Goal: Transaction & Acquisition: Purchase product/service

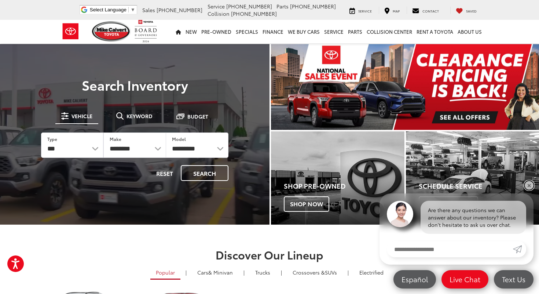
click at [531, 183] on link "✕" at bounding box center [529, 185] width 9 height 9
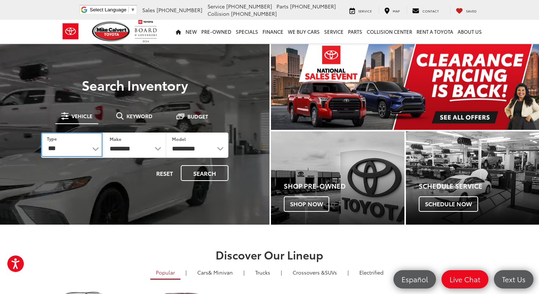
click at [94, 148] on select "*** *** **** *********" at bounding box center [72, 144] width 62 height 25
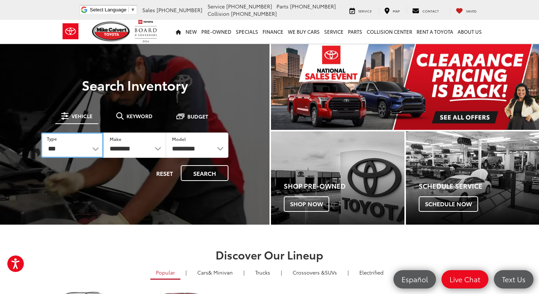
select select "******"
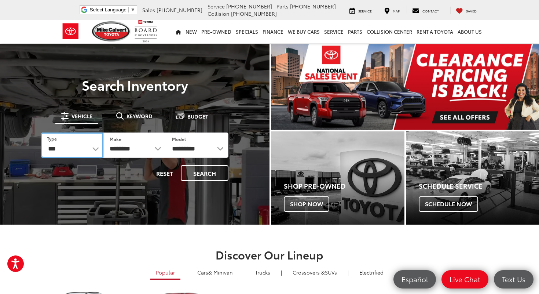
click at [41, 132] on select "*** *** **** *********" at bounding box center [72, 144] width 62 height 25
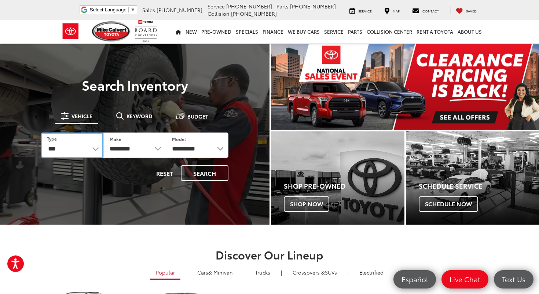
select select "******"
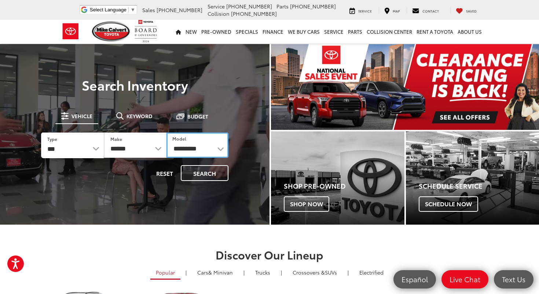
click at [191, 150] on select "**********" at bounding box center [198, 144] width 62 height 25
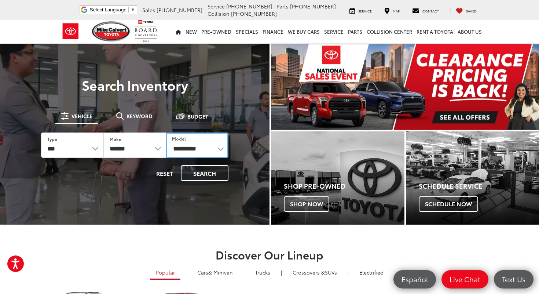
select select "****"
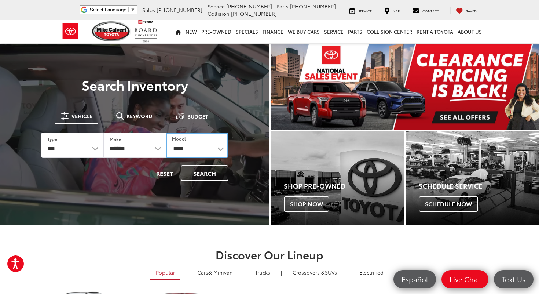
click at [166, 132] on select "**********" at bounding box center [197, 144] width 62 height 25
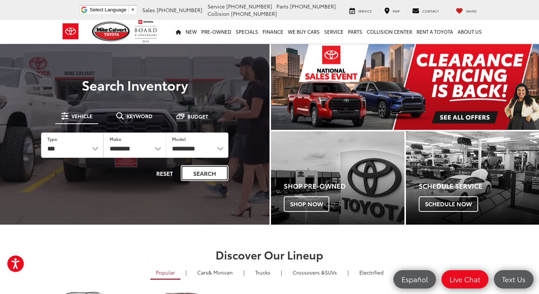
click at [204, 175] on button "Search" at bounding box center [205, 173] width 48 height 16
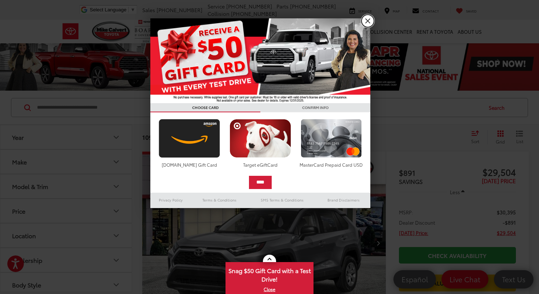
click at [369, 21] on link "X" at bounding box center [368, 21] width 12 height 12
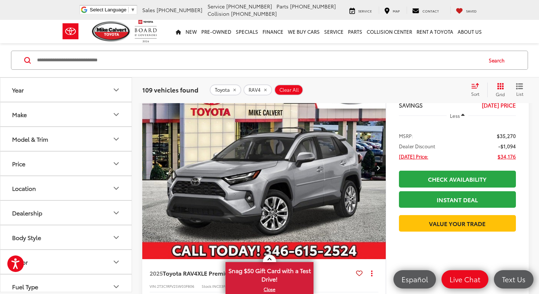
scroll to position [357, 0]
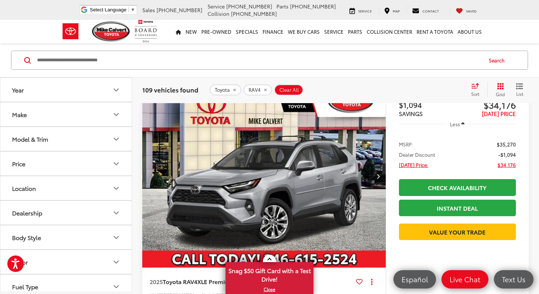
click at [379, 174] on icon "Next image" at bounding box center [378, 176] width 3 height 5
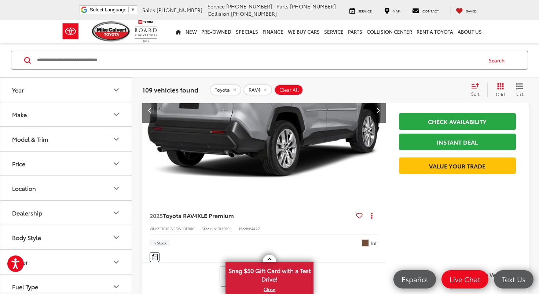
scroll to position [453, 0]
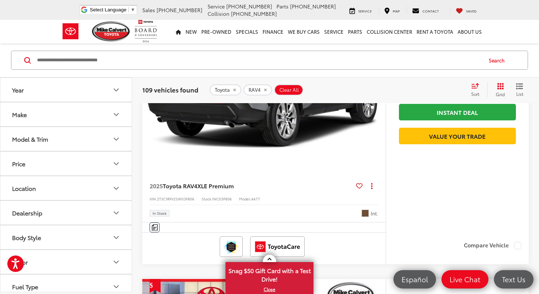
click at [309, 212] on div "In Stock Int." at bounding box center [264, 210] width 229 height 12
click at [367, 215] on span "Nutmeg" at bounding box center [365, 213] width 7 height 7
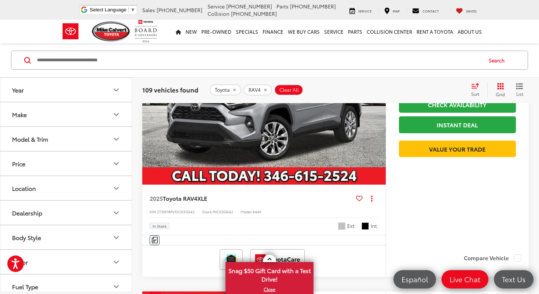
scroll to position [738, 0]
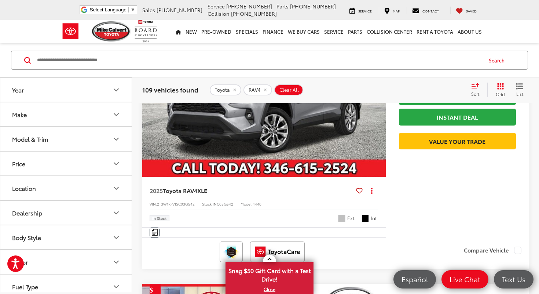
click at [97, 139] on button "Model & Trim" at bounding box center [66, 139] width 132 height 24
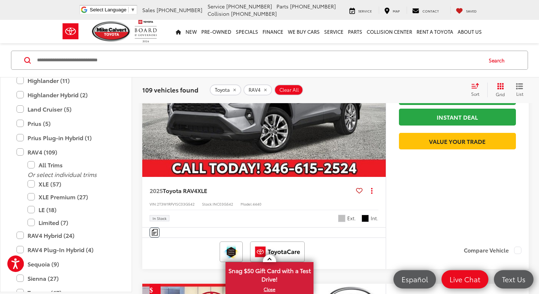
scroll to position [317, 0]
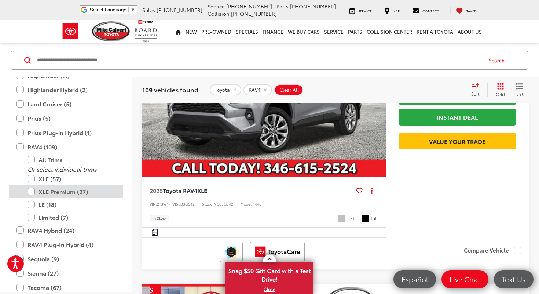
click at [82, 193] on label "XLE Premium (27)" at bounding box center [72, 191] width 88 height 13
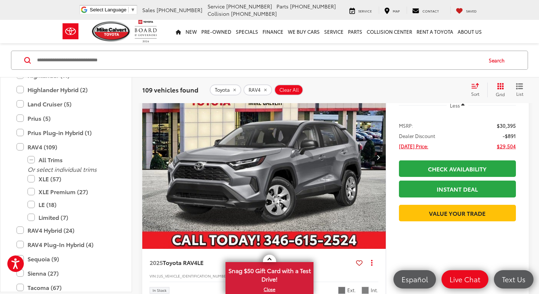
scroll to position [47, 0]
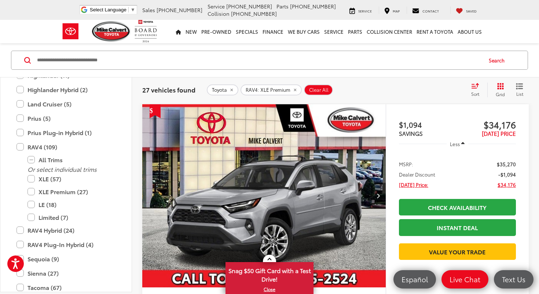
click at [380, 196] on icon "Next image" at bounding box center [378, 195] width 3 height 5
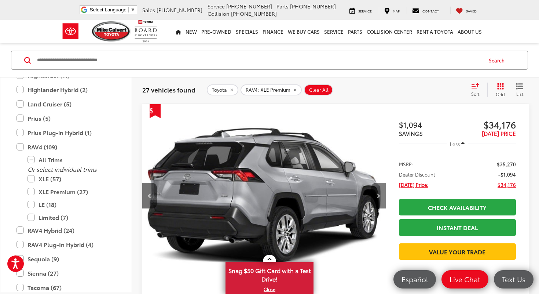
click at [380, 196] on icon "Next image" at bounding box center [378, 195] width 3 height 5
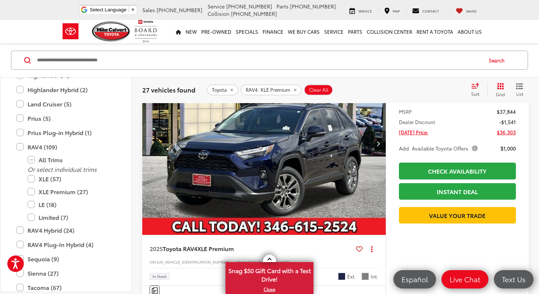
scroll to position [969, 0]
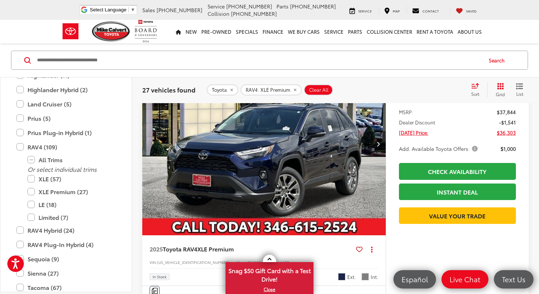
click at [379, 144] on icon "Next image" at bounding box center [378, 143] width 3 height 5
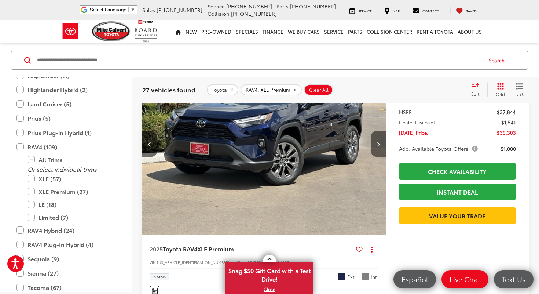
click at [379, 144] on icon "Next image" at bounding box center [378, 143] width 3 height 5
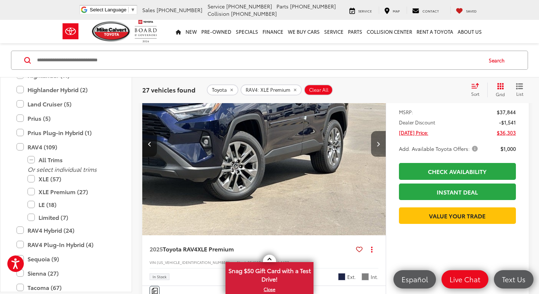
click at [379, 144] on icon "Next image" at bounding box center [378, 143] width 3 height 5
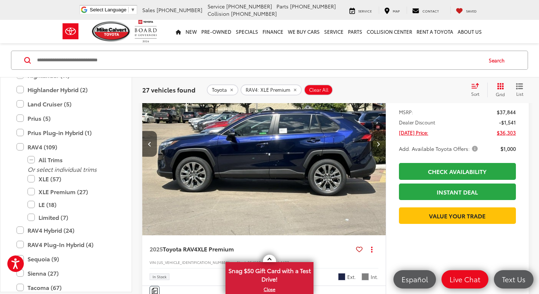
click at [379, 144] on icon "Next image" at bounding box center [378, 143] width 3 height 5
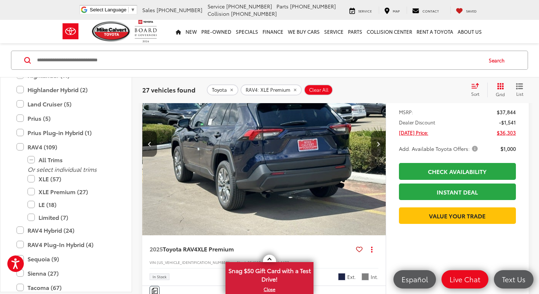
scroll to position [0, 979]
click at [379, 143] on icon "Next image" at bounding box center [378, 143] width 3 height 5
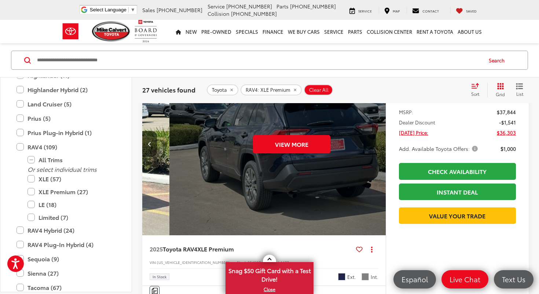
scroll to position [0, 1224]
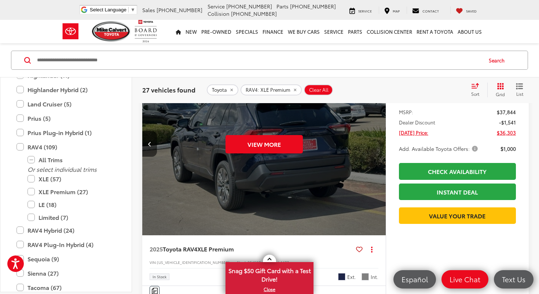
click at [379, 145] on div "View More" at bounding box center [264, 143] width 245 height 183
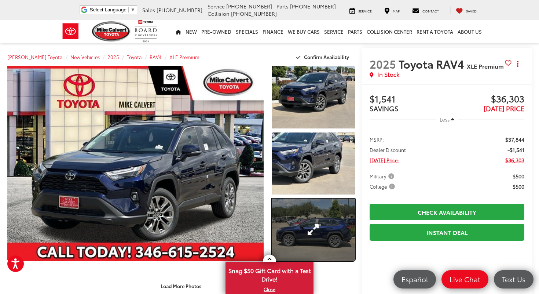
click at [313, 225] on link "Expand Photo 3" at bounding box center [313, 230] width 83 height 62
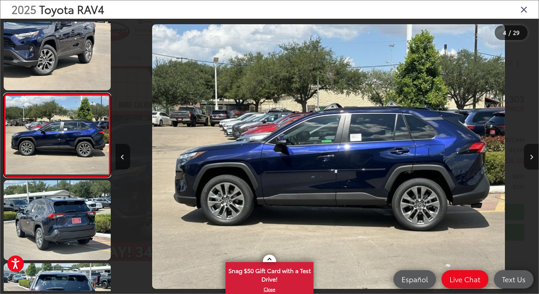
scroll to position [0, 1271]
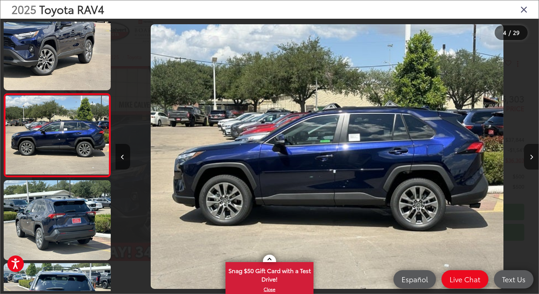
click at [533, 158] on button "Next image" at bounding box center [531, 157] width 15 height 26
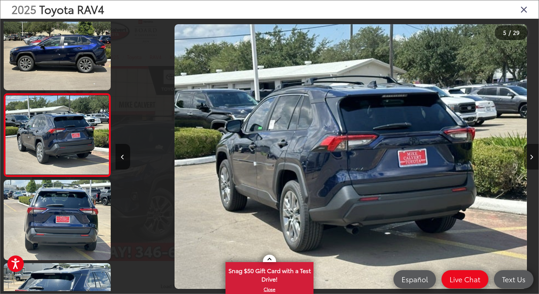
scroll to position [0, 1694]
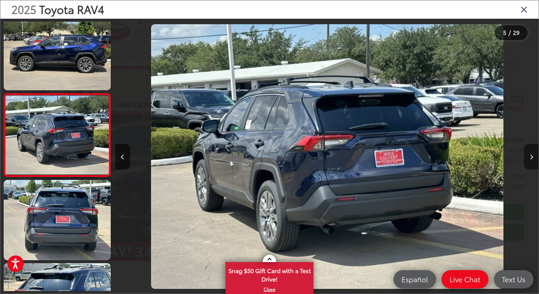
click at [533, 158] on button "Next image" at bounding box center [531, 157] width 15 height 26
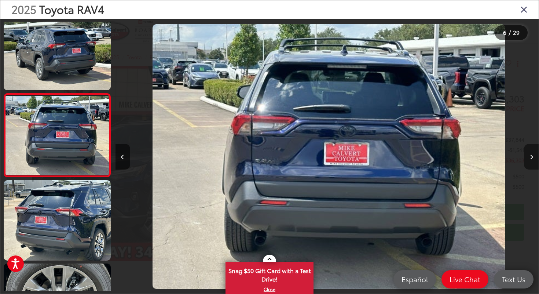
scroll to position [0, 2118]
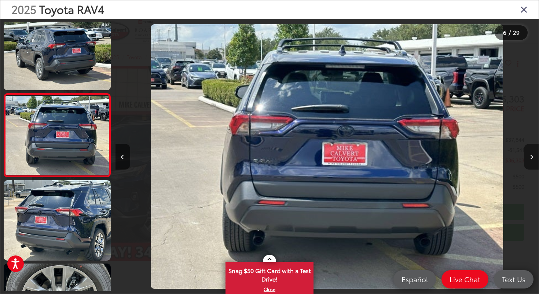
click at [533, 158] on button "Next image" at bounding box center [531, 157] width 15 height 26
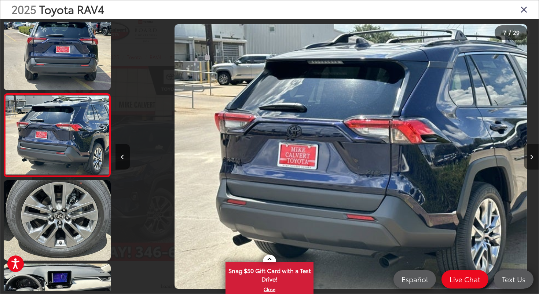
scroll to position [0, 2541]
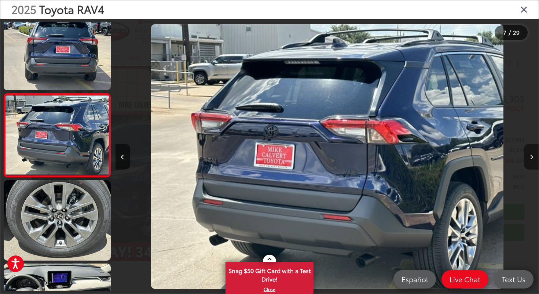
click at [533, 158] on button "Next image" at bounding box center [531, 157] width 15 height 26
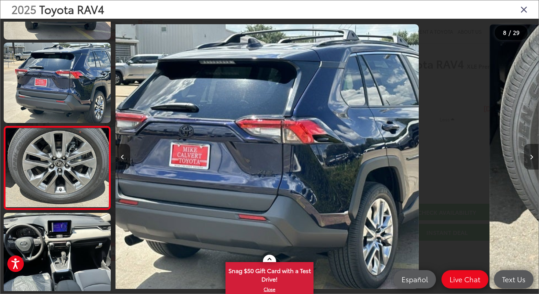
scroll to position [511, 0]
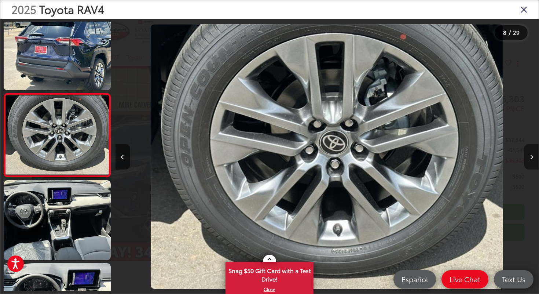
click at [533, 157] on button "Next image" at bounding box center [531, 157] width 15 height 26
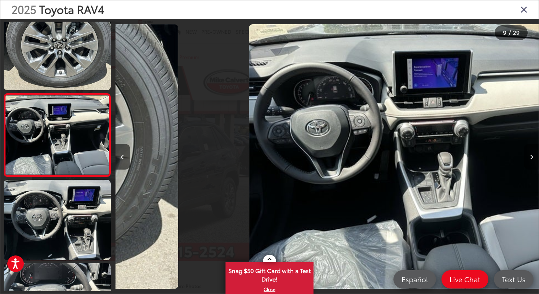
scroll to position [0, 3389]
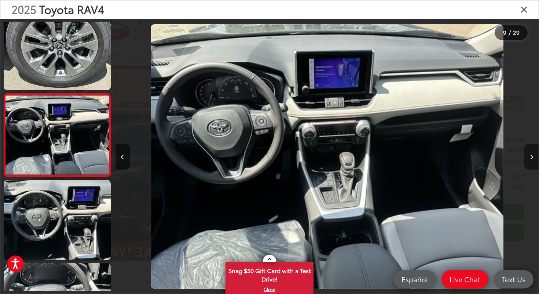
click at [533, 157] on button "Next image" at bounding box center [531, 157] width 15 height 26
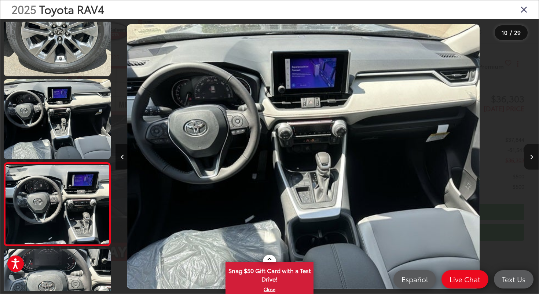
scroll to position [0, 0]
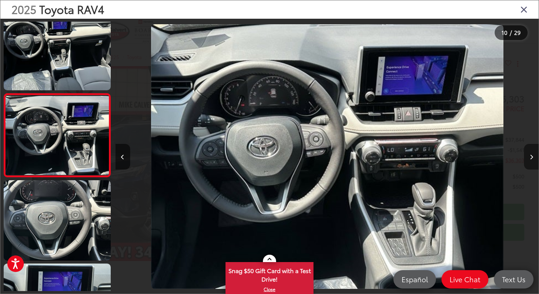
click at [533, 157] on button "Next image" at bounding box center [531, 157] width 15 height 26
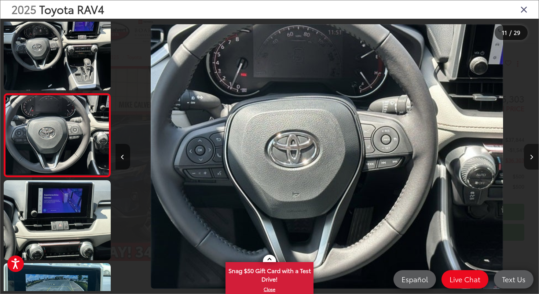
click at [533, 157] on button "Next image" at bounding box center [531, 157] width 15 height 26
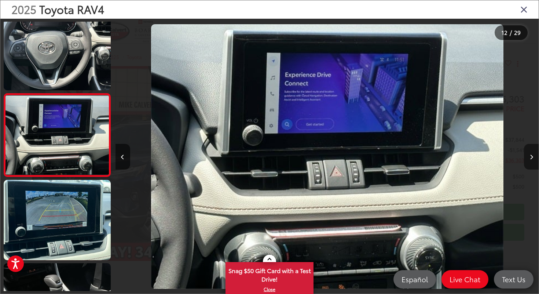
click at [533, 157] on button "Next image" at bounding box center [531, 157] width 15 height 26
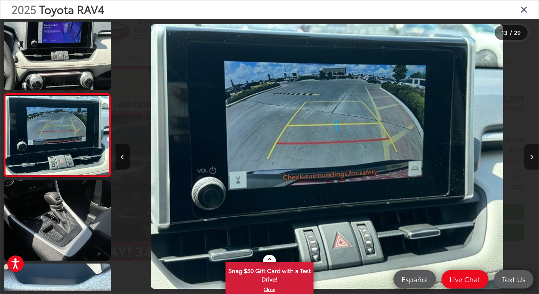
click at [533, 157] on button "Next image" at bounding box center [531, 157] width 15 height 26
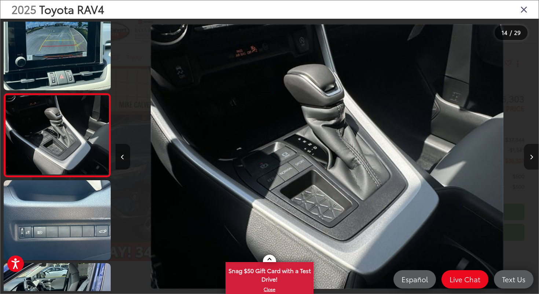
click at [533, 157] on button "Next image" at bounding box center [531, 157] width 15 height 26
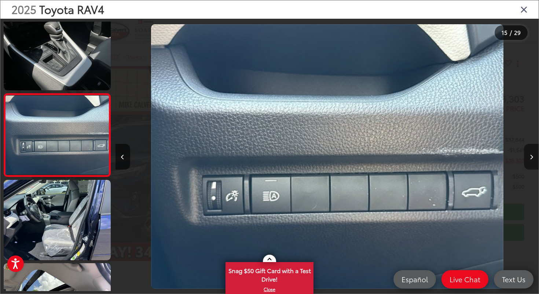
click at [533, 157] on button "Next image" at bounding box center [531, 157] width 15 height 26
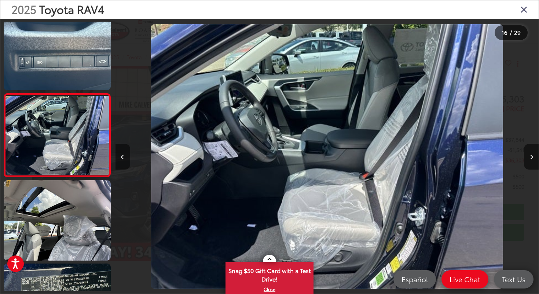
click at [121, 158] on icon "Previous image" at bounding box center [122, 156] width 3 height 5
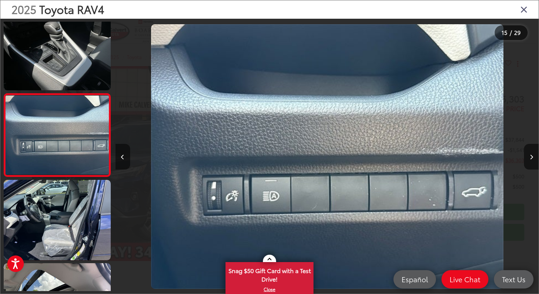
click at [121, 158] on icon "Previous image" at bounding box center [122, 156] width 3 height 5
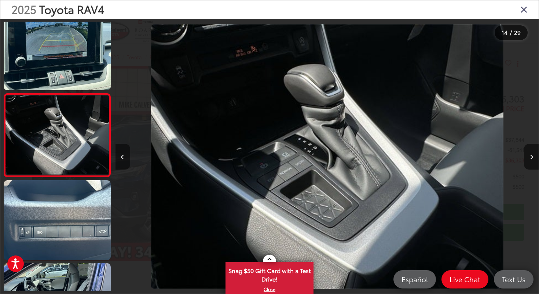
click at [121, 157] on icon "Previous image" at bounding box center [122, 156] width 3 height 5
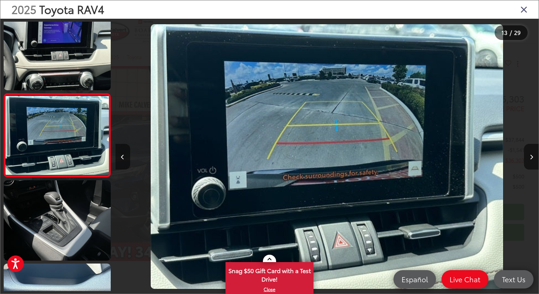
click at [121, 157] on icon "Previous image" at bounding box center [122, 156] width 3 height 5
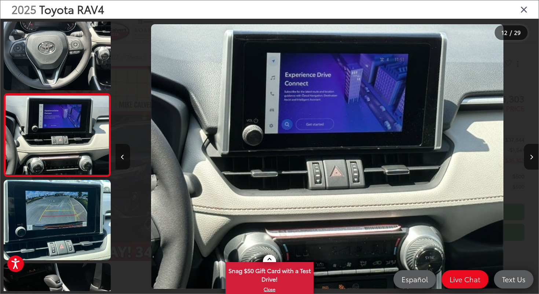
click at [121, 157] on icon "Previous image" at bounding box center [122, 156] width 3 height 5
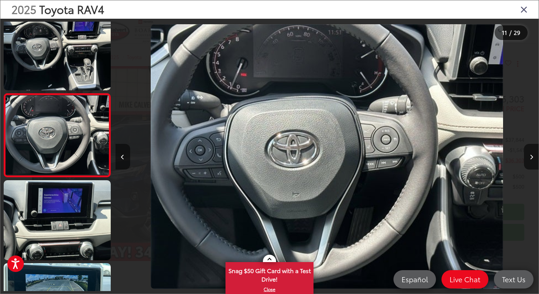
click at [121, 157] on icon "Previous image" at bounding box center [122, 156] width 3 height 5
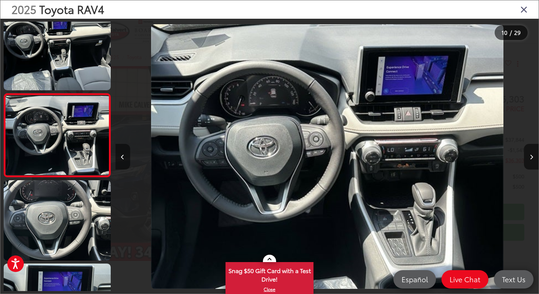
click at [121, 157] on icon "Previous image" at bounding box center [122, 156] width 3 height 5
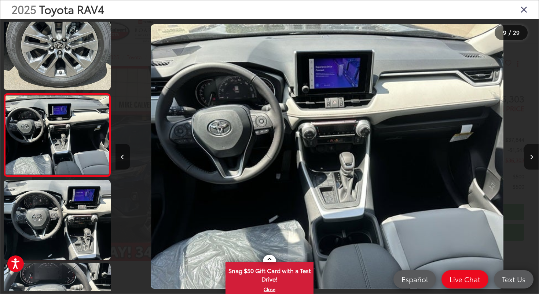
click at [527, 8] on icon "Close gallery" at bounding box center [524, 9] width 7 height 10
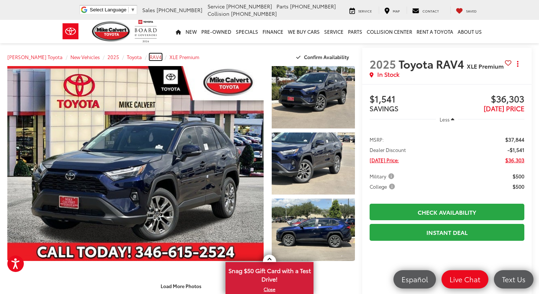
click at [150, 57] on span "RAV4" at bounding box center [156, 57] width 12 height 7
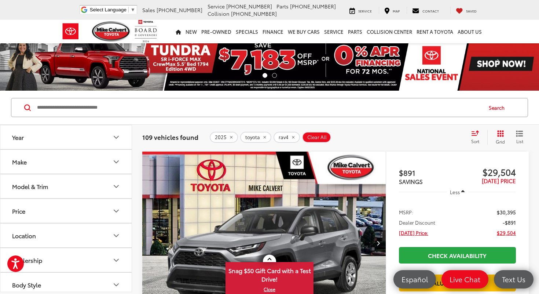
click at [119, 183] on icon "Model & Trim" at bounding box center [116, 186] width 9 height 9
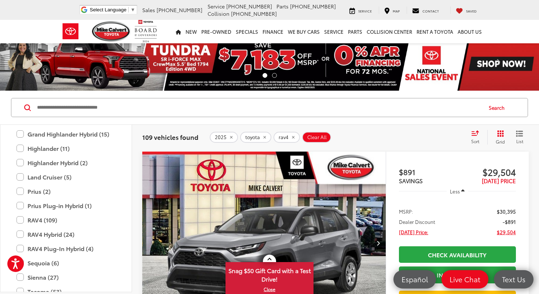
scroll to position [268, 0]
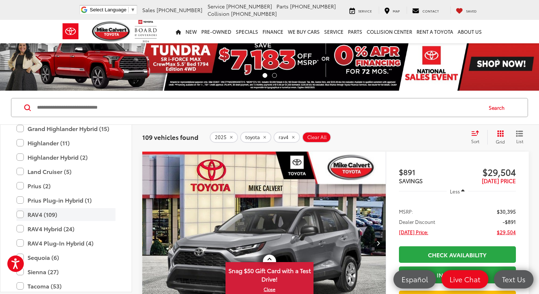
click at [52, 214] on label "RAV4 (109)" at bounding box center [66, 214] width 99 height 13
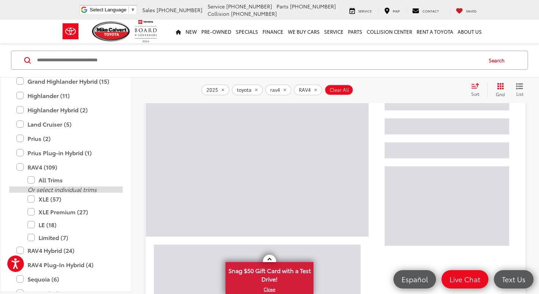
scroll to position [87, 0]
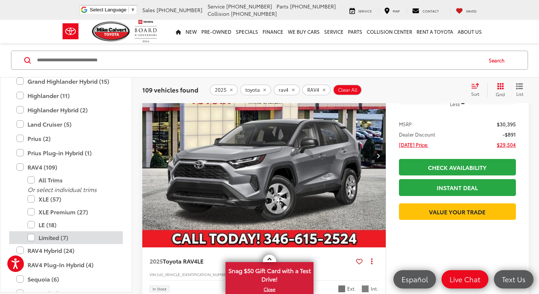
click at [61, 239] on label "Limited (7)" at bounding box center [72, 237] width 88 height 13
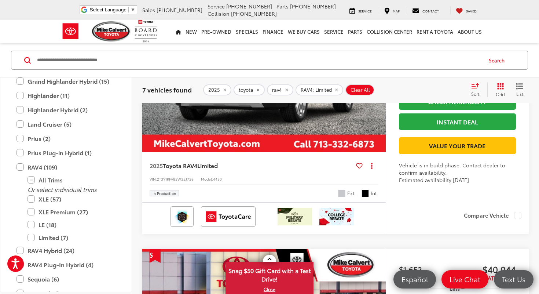
scroll to position [1315, 0]
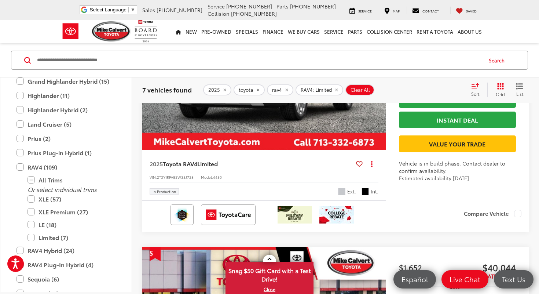
click at [378, 61] on icon "Next image" at bounding box center [378, 58] width 3 height 5
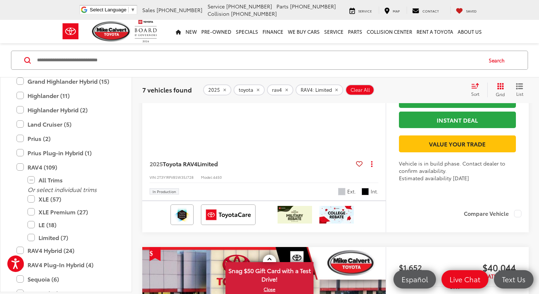
click at [378, 61] on icon "Next image" at bounding box center [378, 58] width 3 height 5
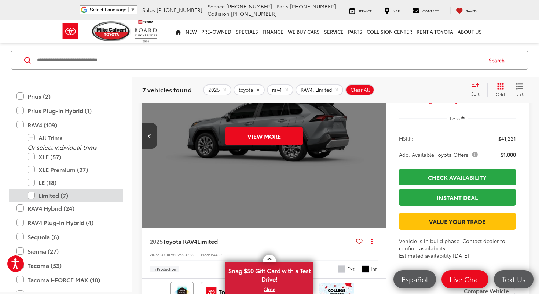
scroll to position [328, 0]
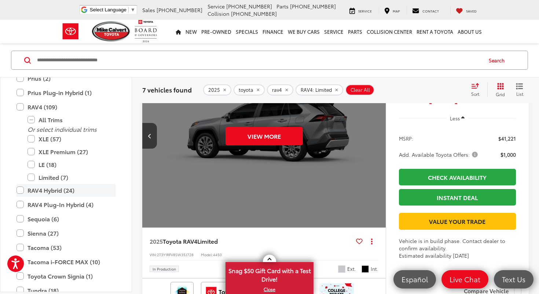
click at [67, 190] on label "RAV4 Hybrid (24)" at bounding box center [66, 190] width 99 height 13
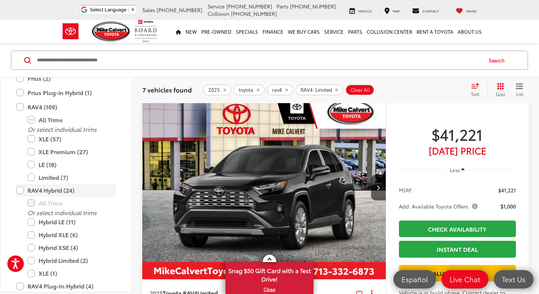
scroll to position [69, 0]
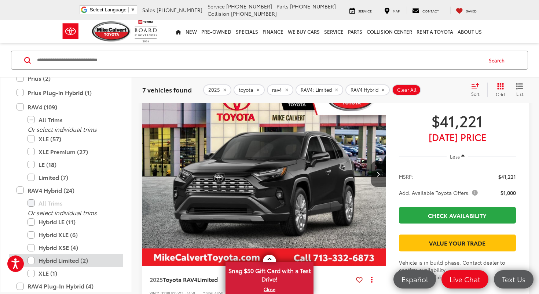
click at [76, 256] on label "Hybrid Limited (2)" at bounding box center [72, 260] width 88 height 13
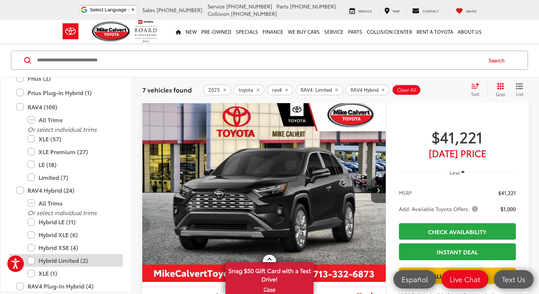
scroll to position [47, 0]
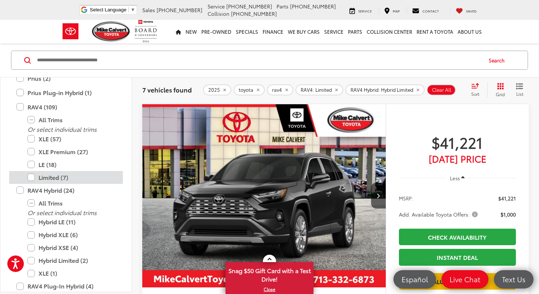
click at [32, 175] on label "Limited (7)" at bounding box center [72, 177] width 88 height 13
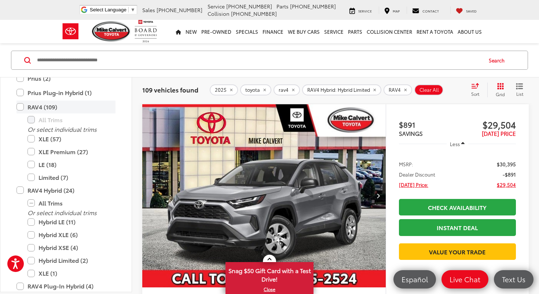
click at [19, 106] on label "RAV4 (109)" at bounding box center [66, 107] width 99 height 13
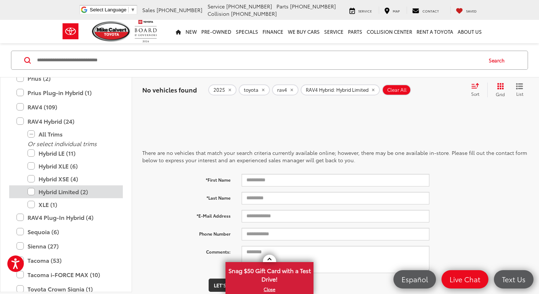
click at [55, 192] on label "Hybrid Limited (2)" at bounding box center [72, 191] width 88 height 13
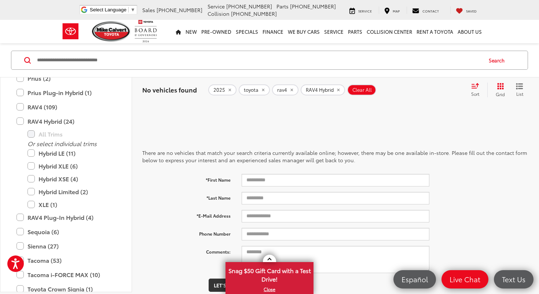
click at [226, 92] on button "2025" at bounding box center [222, 89] width 28 height 11
click at [226, 92] on span "toyota" at bounding box center [221, 90] width 15 height 6
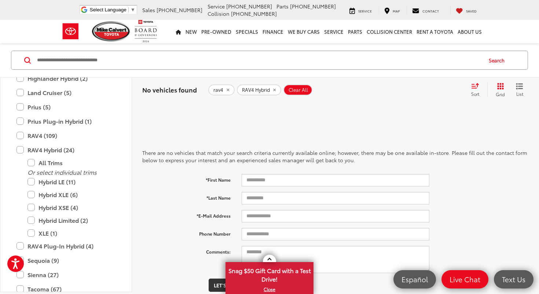
click at [226, 92] on button "rav4" at bounding box center [221, 89] width 26 height 11
click at [226, 92] on span "RAV4 Hybrid" at bounding box center [228, 90] width 28 height 6
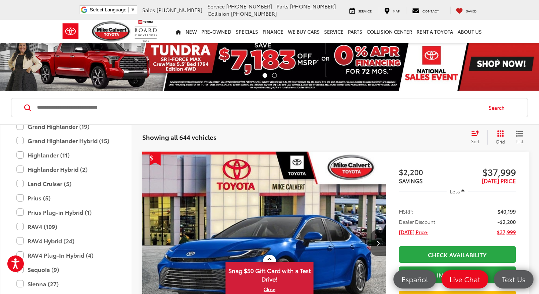
scroll to position [285, 0]
click at [57, 237] on label "RAV4 Hybrid (24)" at bounding box center [66, 240] width 99 height 13
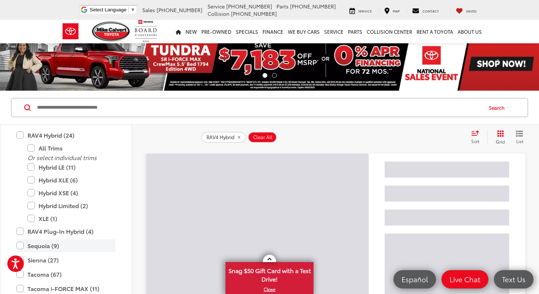
scroll to position [402, 0]
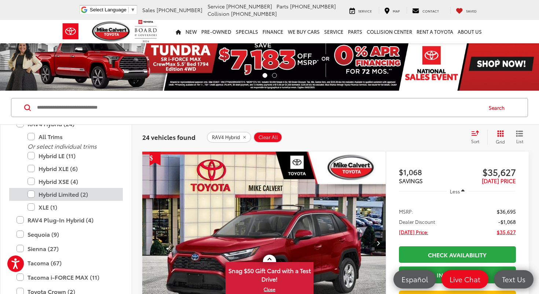
click at [77, 194] on label "Hybrid Limited (2)" at bounding box center [72, 194] width 88 height 13
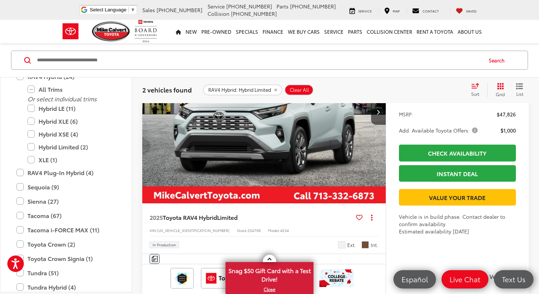
scroll to position [385, 0]
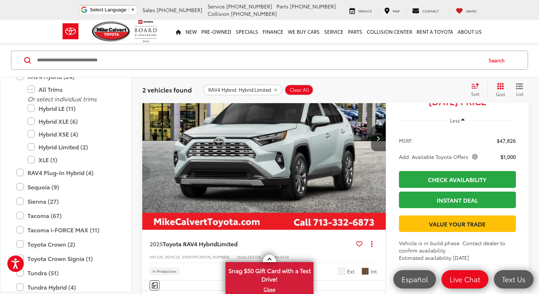
click at [381, 151] on button "Next image" at bounding box center [378, 138] width 15 height 26
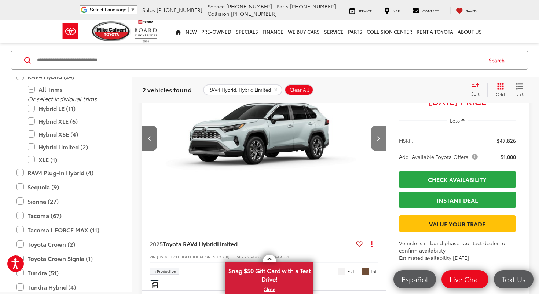
click at [381, 151] on button "Next image" at bounding box center [378, 138] width 15 height 26
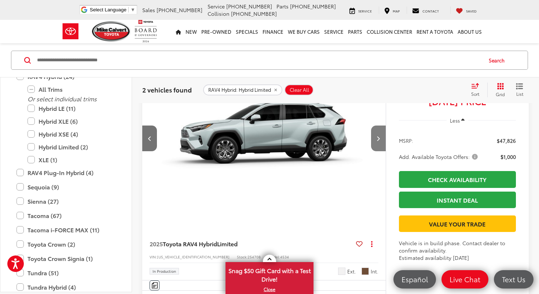
click at [381, 151] on button "Next image" at bounding box center [378, 138] width 15 height 26
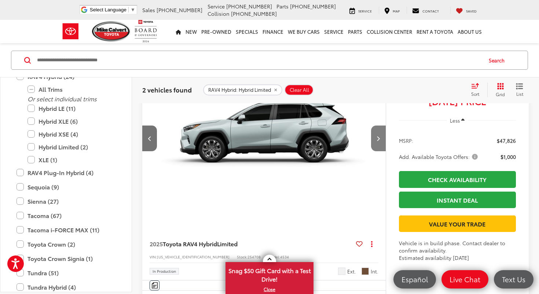
click at [381, 151] on button "Next image" at bounding box center [378, 138] width 15 height 26
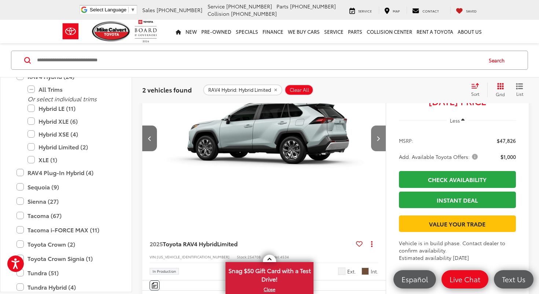
click at [381, 151] on button "Next image" at bounding box center [378, 138] width 15 height 26
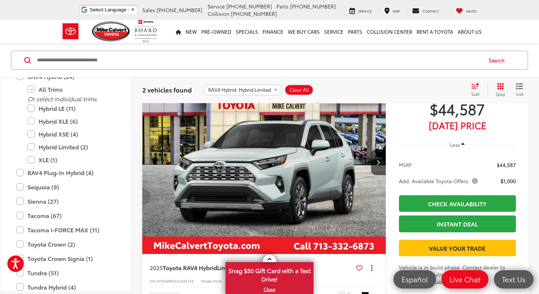
scroll to position [77, 0]
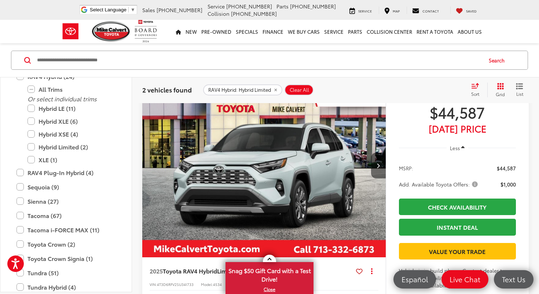
click at [380, 161] on button "Next image" at bounding box center [378, 166] width 15 height 26
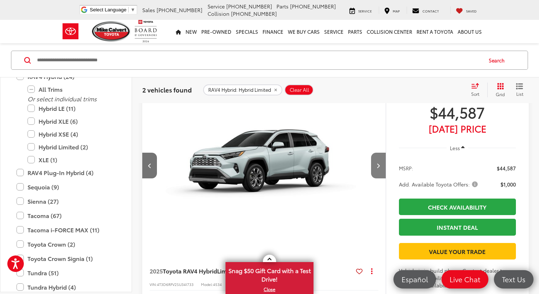
click at [380, 161] on button "Next image" at bounding box center [378, 166] width 15 height 26
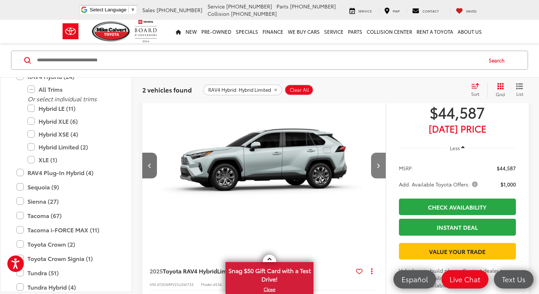
click at [379, 161] on button "Next image" at bounding box center [378, 166] width 15 height 26
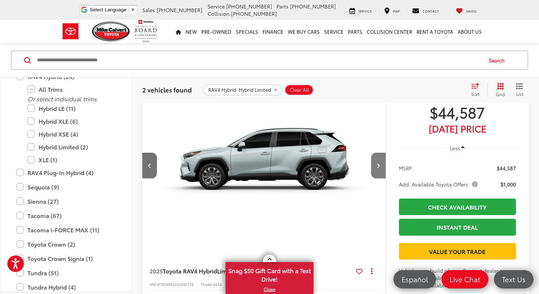
click at [379, 161] on button "Next image" at bounding box center [378, 166] width 15 height 26
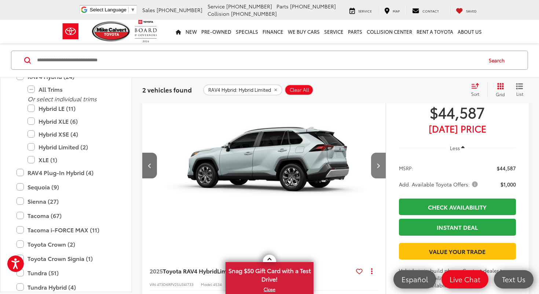
click at [379, 161] on button "Next image" at bounding box center [378, 166] width 15 height 26
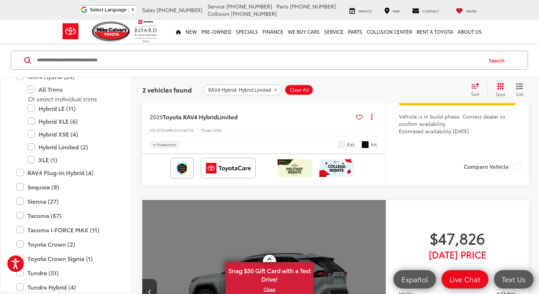
scroll to position [142, 0]
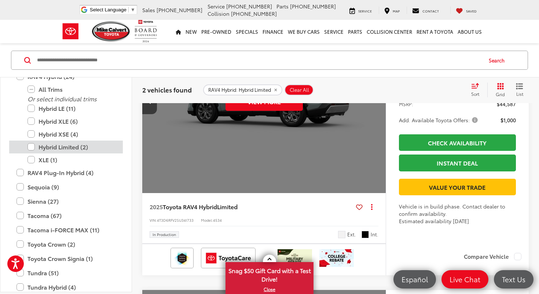
click at [40, 146] on label "Hybrid Limited (2)" at bounding box center [72, 147] width 88 height 13
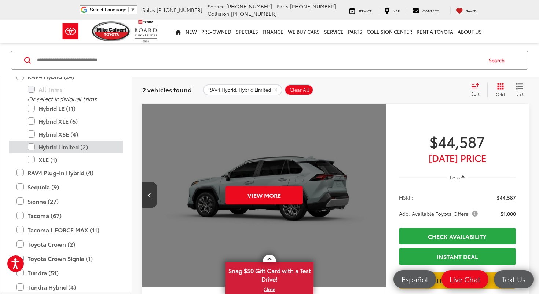
scroll to position [47, 0]
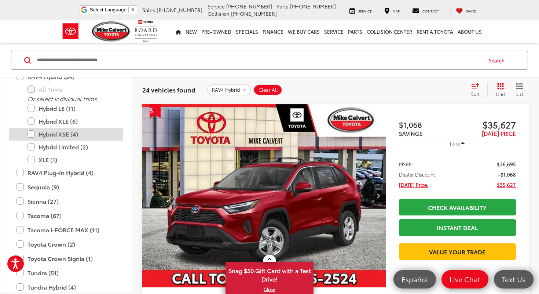
click at [51, 138] on label "Hybrid XSE (4)" at bounding box center [72, 134] width 88 height 13
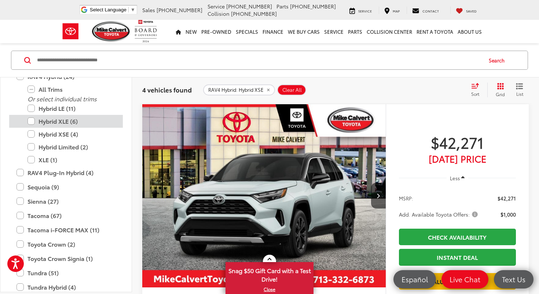
click at [62, 123] on label "Hybrid XLE (6)" at bounding box center [72, 121] width 88 height 13
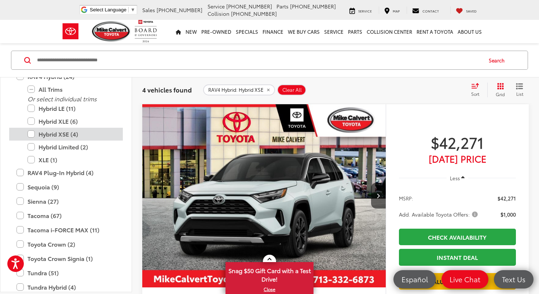
click at [61, 134] on label "Hybrid XSE (4)" at bounding box center [72, 134] width 88 height 13
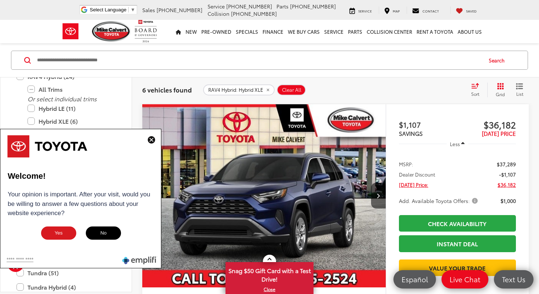
click at [152, 138] on img at bounding box center [151, 139] width 7 height 7
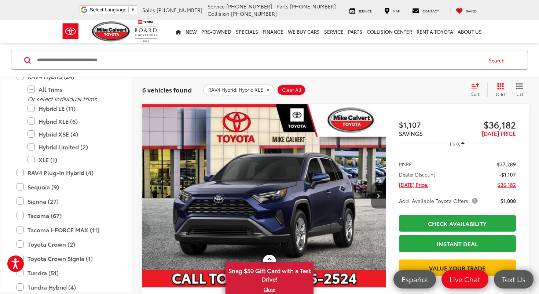
click at [376, 197] on button "Next image" at bounding box center [378, 196] width 15 height 26
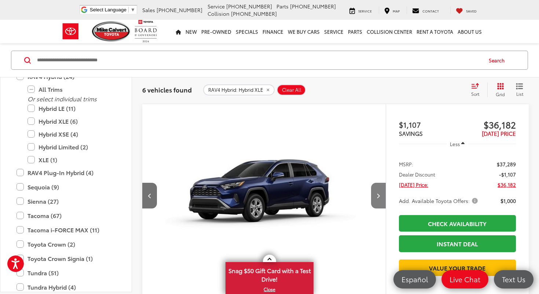
click at [376, 197] on button "Next image" at bounding box center [378, 196] width 15 height 26
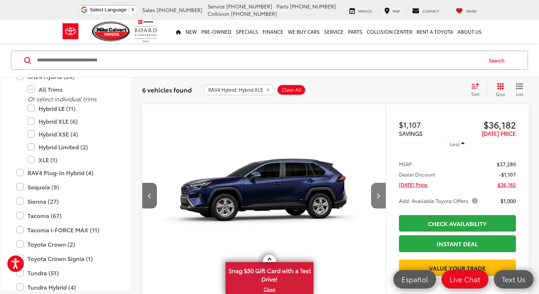
click at [376, 197] on button "Next image" at bounding box center [378, 196] width 15 height 26
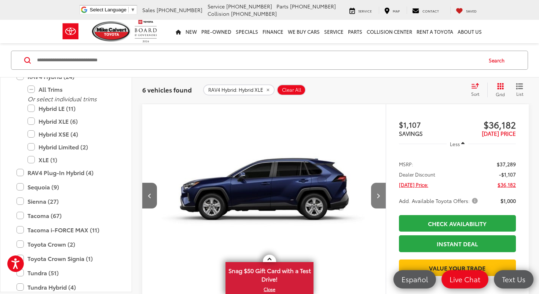
click at [376, 197] on button "Next image" at bounding box center [378, 196] width 15 height 26
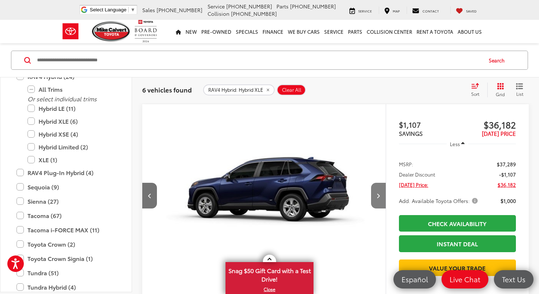
click at [376, 197] on button "Next image" at bounding box center [378, 196] width 15 height 26
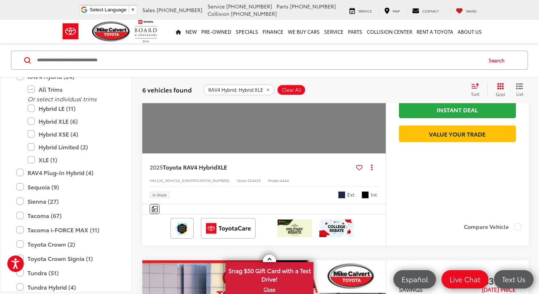
scroll to position [192, 0]
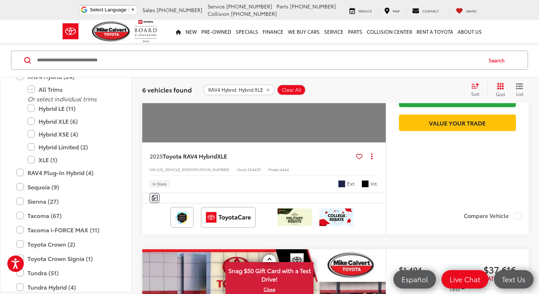
click at [305, 165] on div "2025 Toyota RAV4 Hybrid XLE Copy Link Share Print View Details VIN: 4T3RWRFV8SU…" at bounding box center [264, 167] width 244 height 50
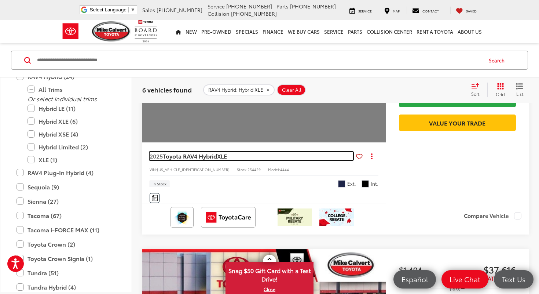
click at [302, 153] on link "2025 Toyota RAV4 Hybrid XLE" at bounding box center [252, 156] width 204 height 8
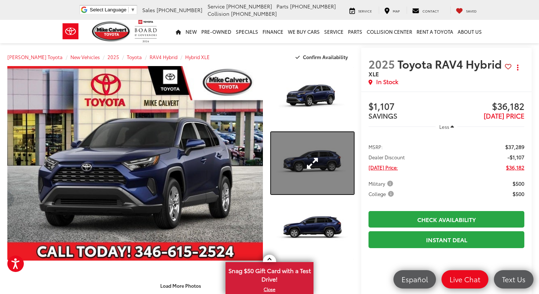
click at [299, 161] on link "Expand Photo 2" at bounding box center [312, 163] width 83 height 62
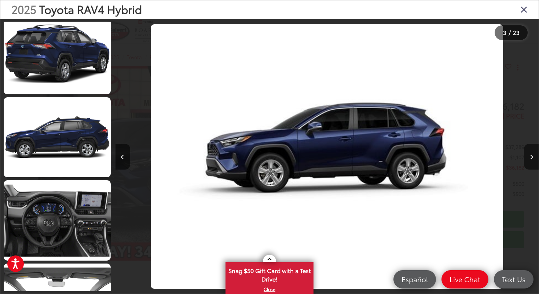
scroll to position [1176, 0]
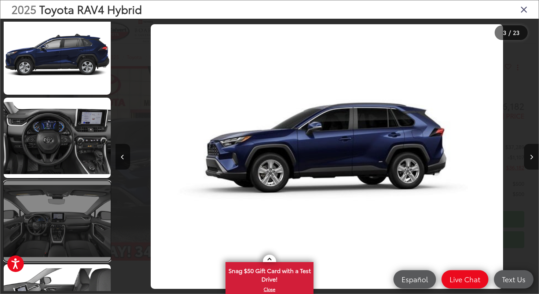
click at [59, 240] on link at bounding box center [57, 221] width 107 height 80
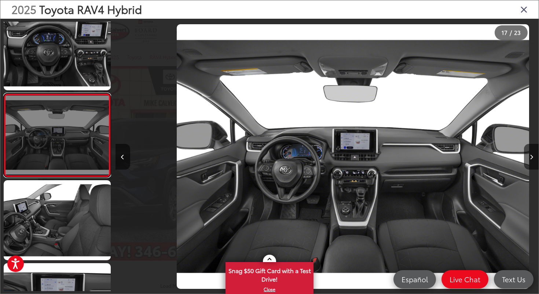
scroll to position [0, 6777]
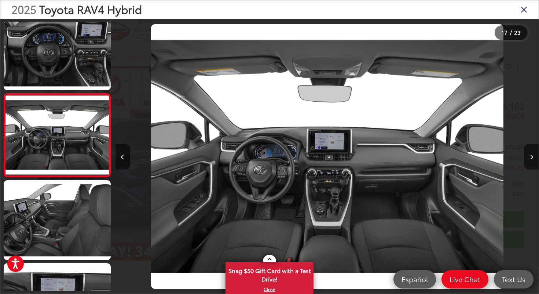
click at [524, 11] on icon "Close gallery" at bounding box center [524, 9] width 7 height 10
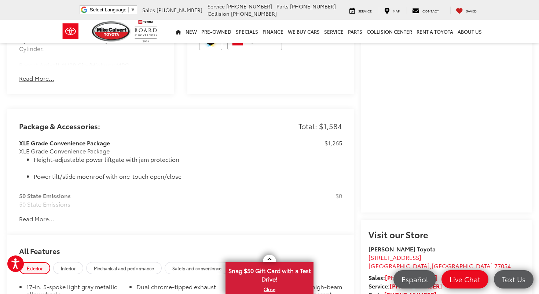
scroll to position [532, 0]
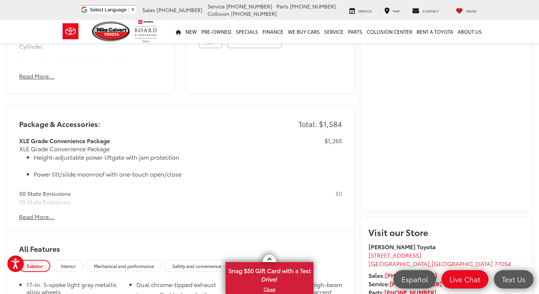
click at [43, 212] on button "Read More..." at bounding box center [36, 216] width 35 height 8
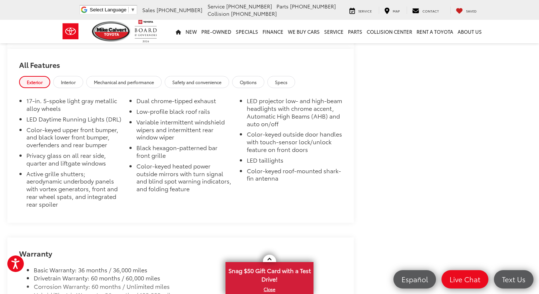
scroll to position [859, 0]
click at [70, 78] on span "Interior" at bounding box center [68, 81] width 15 height 6
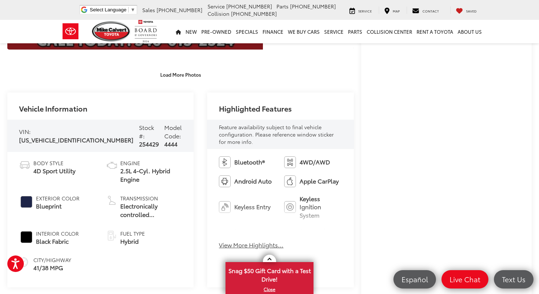
scroll to position [244, 0]
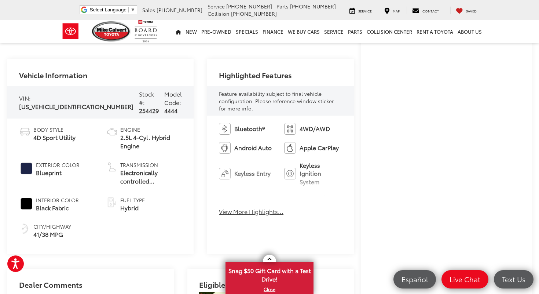
click at [250, 207] on button "View More Highlights..." at bounding box center [251, 211] width 65 height 8
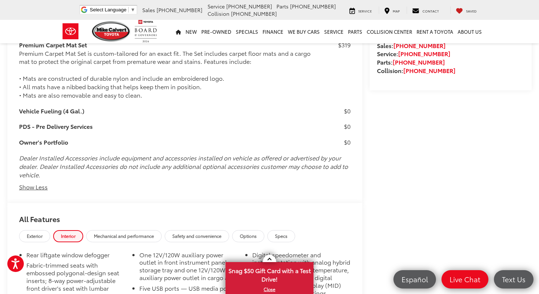
scroll to position [815, 0]
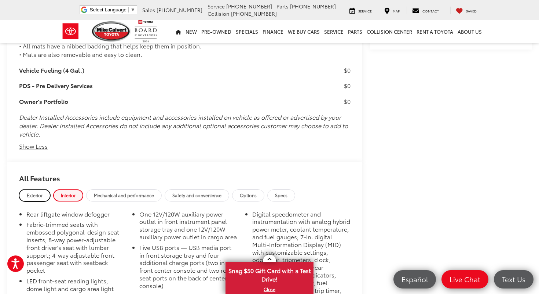
click at [33, 192] on span "Exterior" at bounding box center [35, 195] width 16 height 6
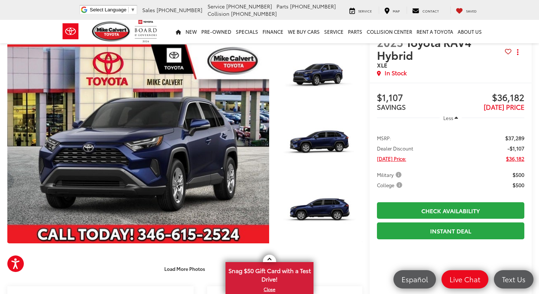
scroll to position [23, 0]
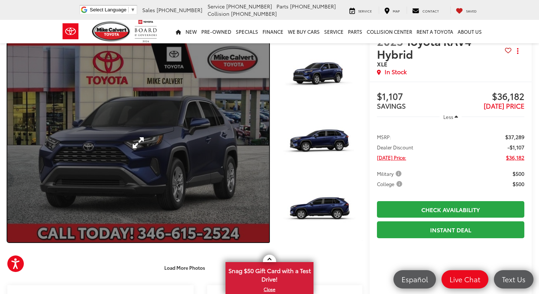
click at [239, 128] on link "Expand Photo 0" at bounding box center [138, 142] width 262 height 199
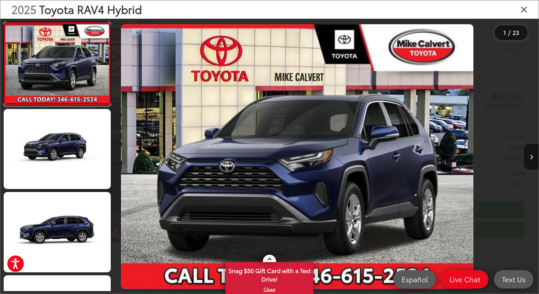
scroll to position [0, 0]
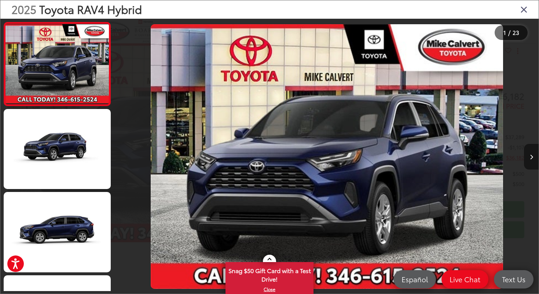
click at [534, 161] on button "Next image" at bounding box center [531, 157] width 15 height 26
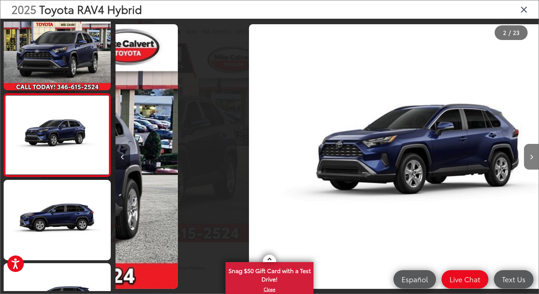
scroll to position [0, 423]
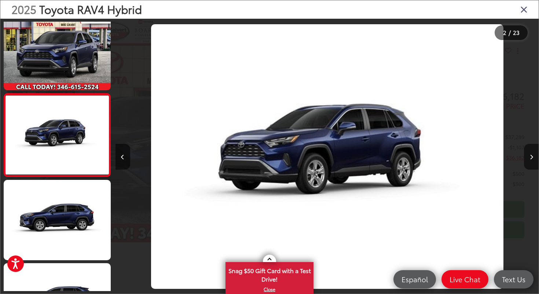
click at [524, 9] on icon "Close gallery" at bounding box center [524, 9] width 7 height 10
